Goal: Transaction & Acquisition: Purchase product/service

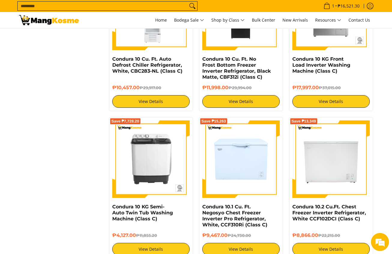
scroll to position [1081, 0]
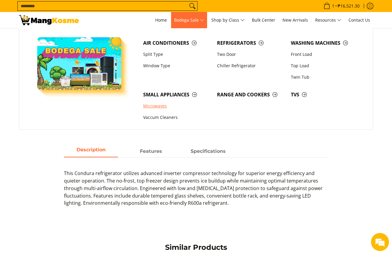
click at [160, 107] on link "Microwaves" at bounding box center [177, 106] width 74 height 11
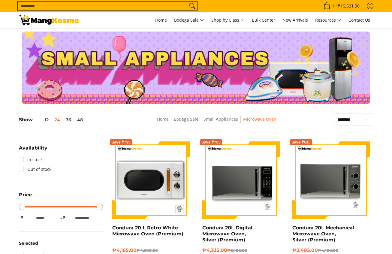
scroll to position [135, 0]
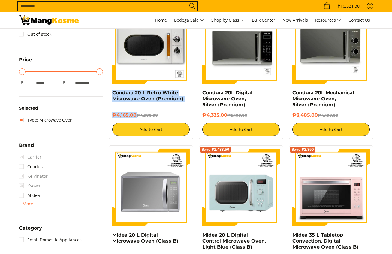
click at [137, 118] on div "Save ₱735 Condura 20 L Retro White Microwave Oven (Premium) ₱4,165.00 ₱4,900.00…" at bounding box center [151, 71] width 84 height 136
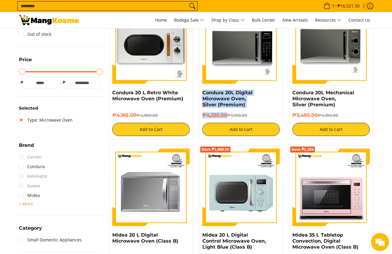
drag, startPoint x: 200, startPoint y: 92, endPoint x: 226, endPoint y: 116, distance: 35.1
click at [226, 116] on div "Save ₱765 Condura 20L Digital Microwave Oven, Silver (Premium) ₱4,335.00 ₱5,100…" at bounding box center [241, 71] width 84 height 136
copy div "Condura 20L Digital Microwave Oven, Silver (Premium) ₱4,335.00"
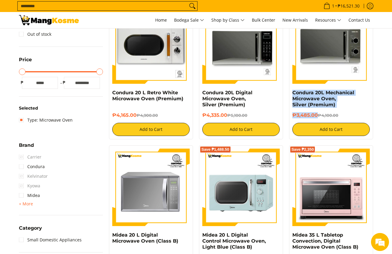
drag, startPoint x: 291, startPoint y: 94, endPoint x: 317, endPoint y: 116, distance: 34.6
click at [317, 116] on div "Save ₱615 Condura 20L Mechanical Microwave Oven, Silver (Premium) ₱3,485.00 ₱4,…" at bounding box center [331, 71] width 84 height 136
copy div "Condura 20L Mechanical Microwave Oven, Silver (Premium) ₱3,485.00"
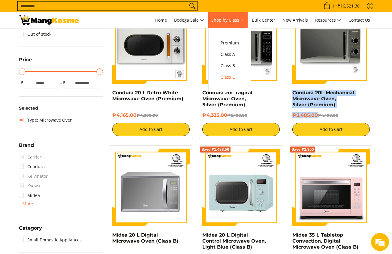
click at [236, 74] on span "Class C" at bounding box center [230, 78] width 18 height 8
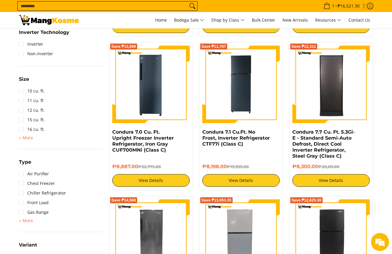
scroll to position [450, 0]
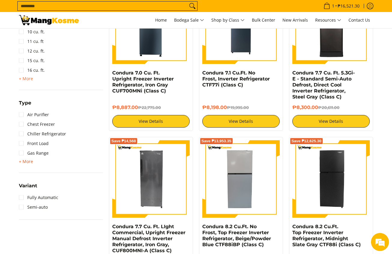
click at [28, 162] on span "+ More" at bounding box center [26, 161] width 14 height 5
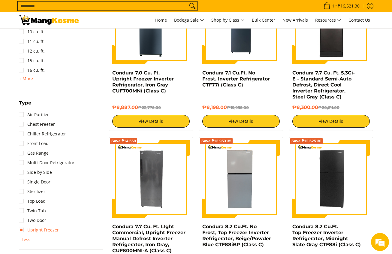
click at [50, 229] on link "Upright Freezer" at bounding box center [39, 230] width 40 height 10
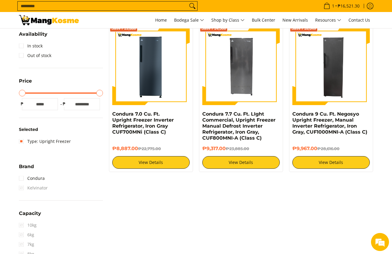
scroll to position [85, 0]
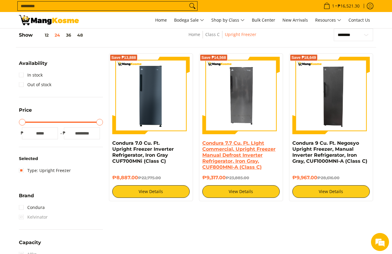
click at [235, 141] on link "Condura 7.7 Cu. Ft. LIght Commercial, Upright Freezer Manual Defrost Inverter R…" at bounding box center [238, 155] width 73 height 30
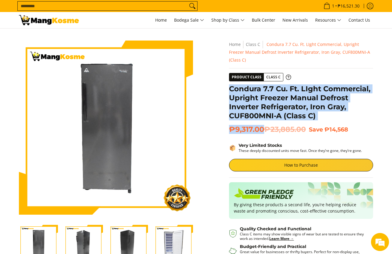
drag, startPoint x: 230, startPoint y: 82, endPoint x: 263, endPoint y: 123, distance: 52.8
click at [263, 123] on div "**********" at bounding box center [301, 183] width 144 height 284
copy div "Condura 7.7 Cu. Ft. LIght Commercial, Upright Freezer Manual Defrost Inverter R…"
click at [152, 20] on link "Home" at bounding box center [161, 20] width 18 height 16
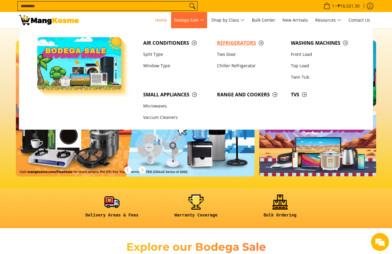
click at [246, 44] on span "Refrigerators" at bounding box center [251, 43] width 68 height 8
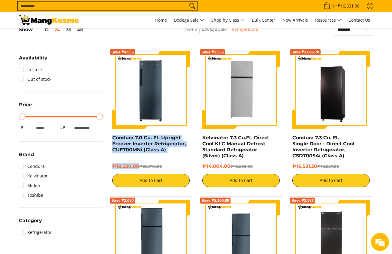
drag, startPoint x: 111, startPoint y: 142, endPoint x: 139, endPoint y: 165, distance: 36.4
click at [139, 165] on div "Save ₱4,555 Condura 7.0 Cu. Ft. Upright Freezer Inverter Refrigerator, CUF700MN…" at bounding box center [151, 119] width 84 height 142
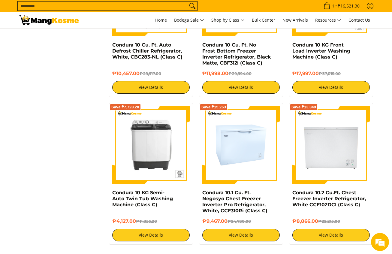
scroll to position [1081, 0]
